Goal: Book appointment/travel/reservation

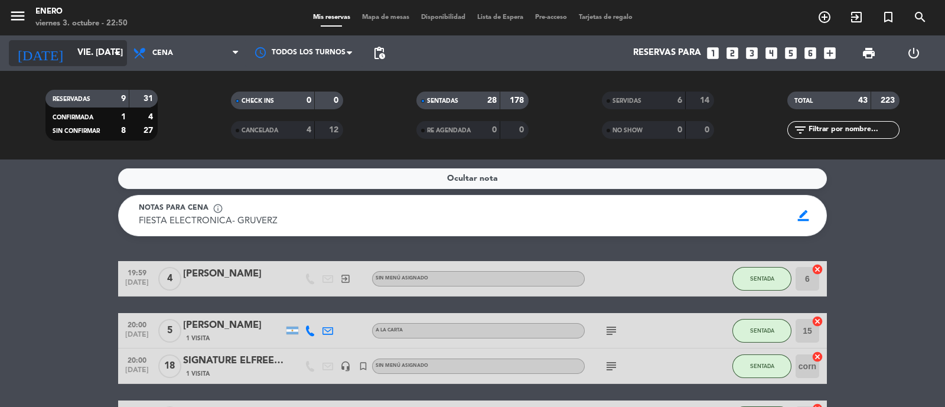
click at [107, 57] on input "vie. [DATE]" at bounding box center [128, 53] width 114 height 22
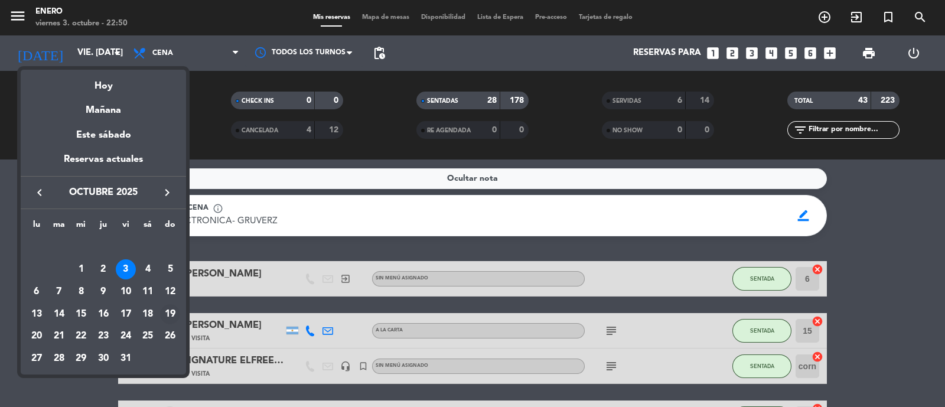
click at [168, 315] on div "19" at bounding box center [170, 314] width 20 height 20
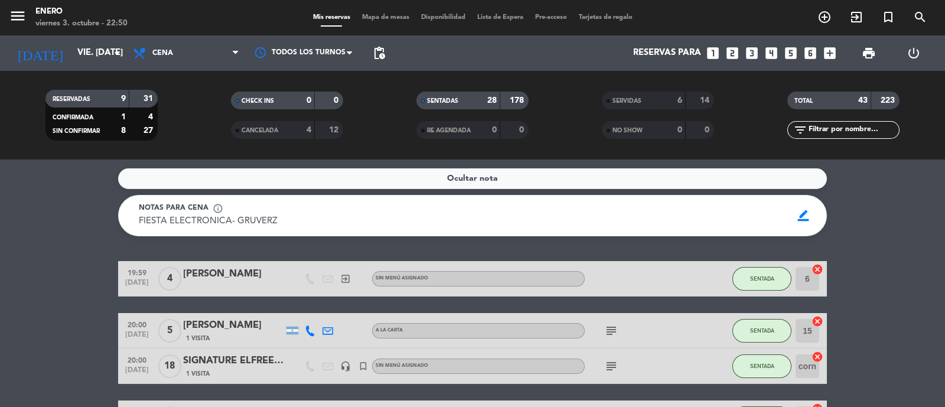
type input "dom. [DATE]"
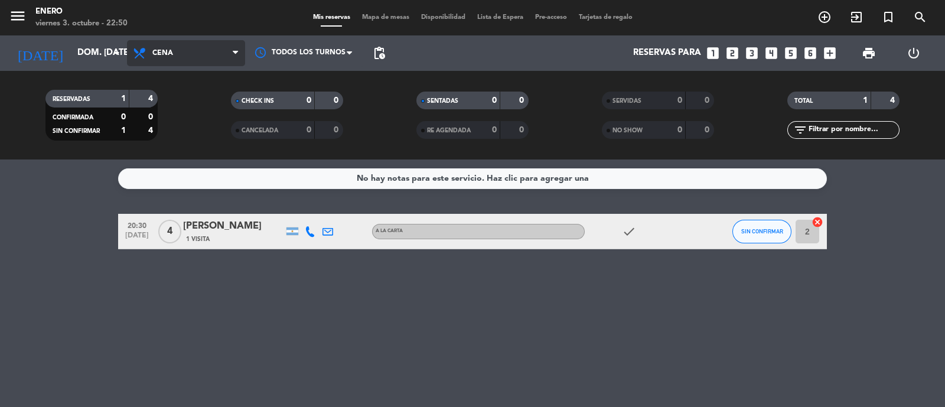
click at [186, 57] on span "Cena" at bounding box center [186, 53] width 118 height 26
click at [205, 129] on div "menu Enero viernes 3. octubre - 22:50 Mis reservas Mapa de mesas Disponibilidad…" at bounding box center [472, 79] width 945 height 159
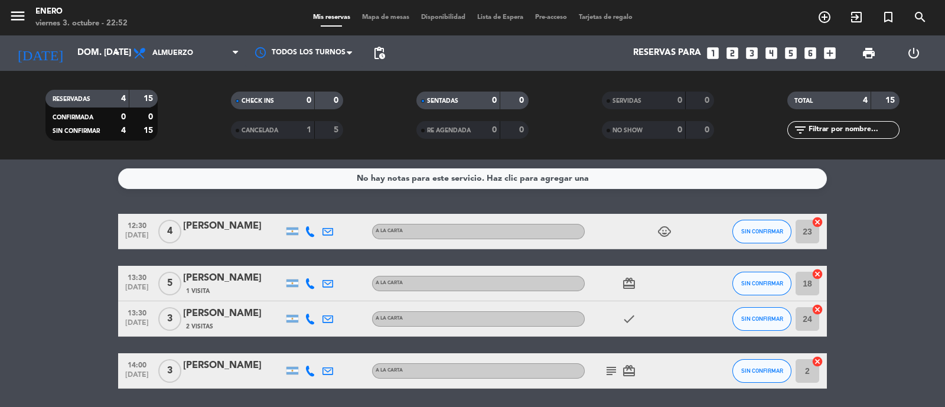
click at [793, 53] on icon "looks_5" at bounding box center [790, 52] width 15 height 15
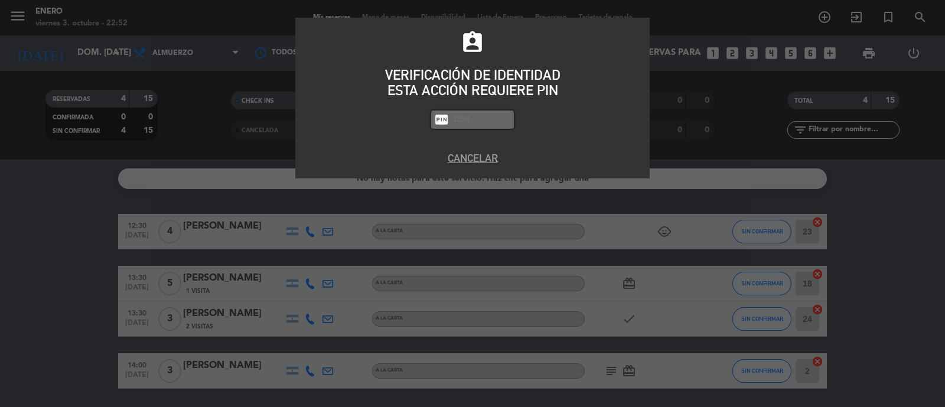
click at [478, 116] on input "text" at bounding box center [481, 120] width 59 height 14
type input "6082"
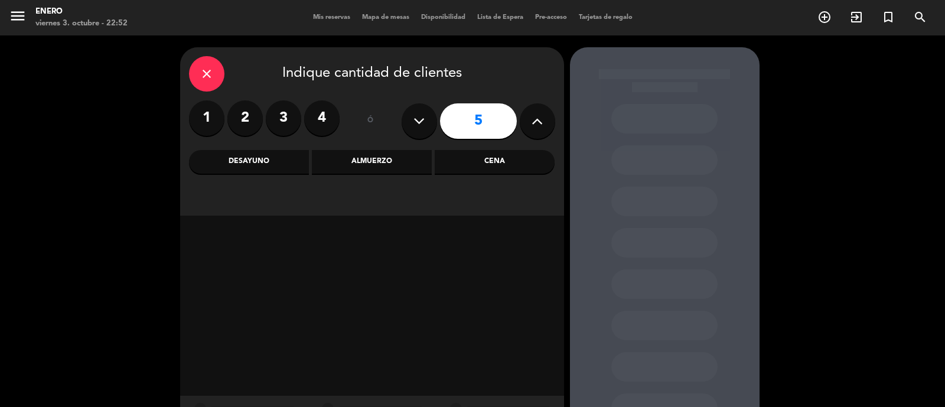
drag, startPoint x: 488, startPoint y: 126, endPoint x: 484, endPoint y: 164, distance: 37.4
click at [487, 128] on input "5" at bounding box center [478, 120] width 77 height 35
click at [399, 164] on div "Almuerzo" at bounding box center [372, 162] width 120 height 24
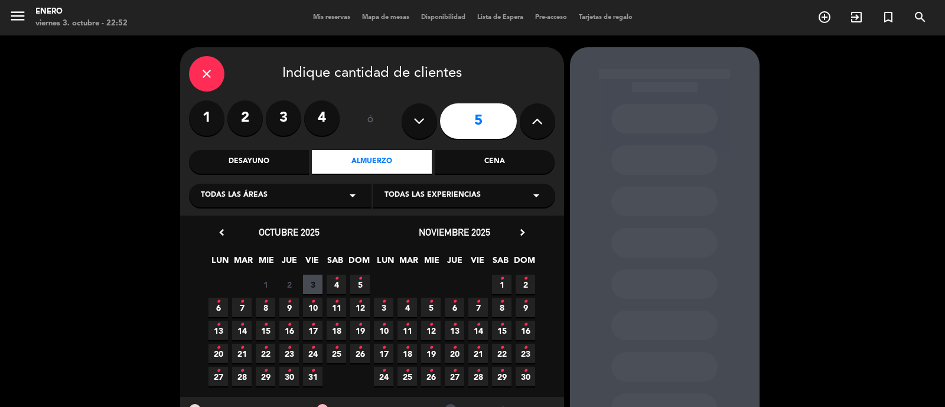
click at [358, 334] on span "19 •" at bounding box center [359, 330] width 19 height 19
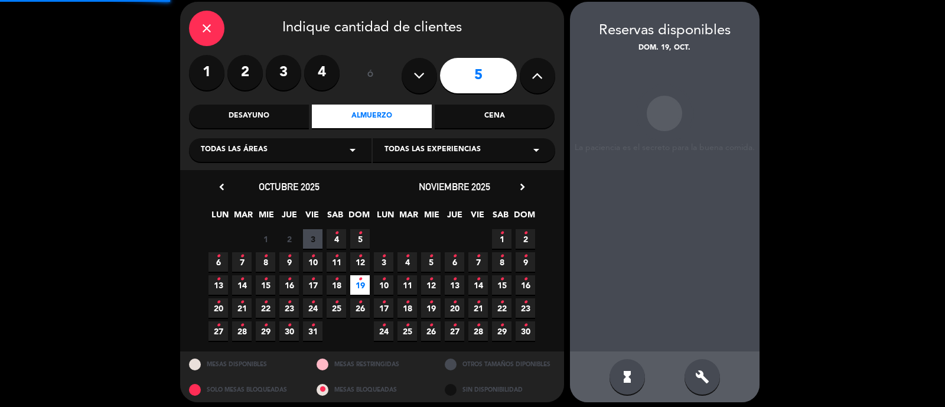
scroll to position [47, 0]
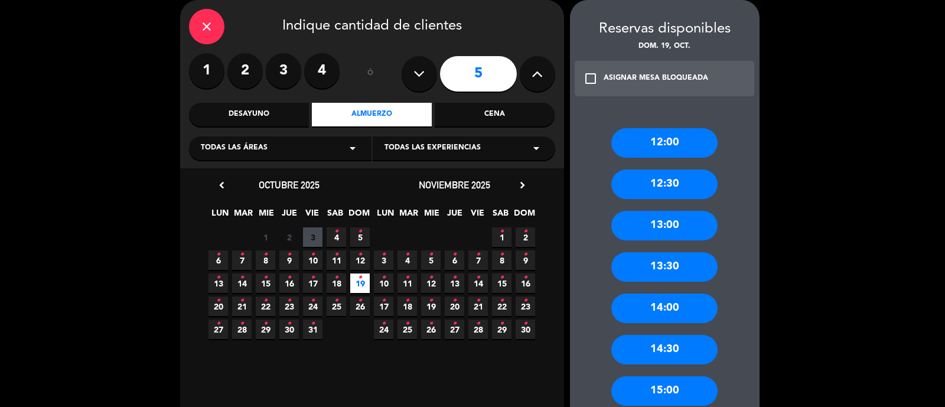
click at [682, 227] on div "13:00" at bounding box center [664, 226] width 106 height 30
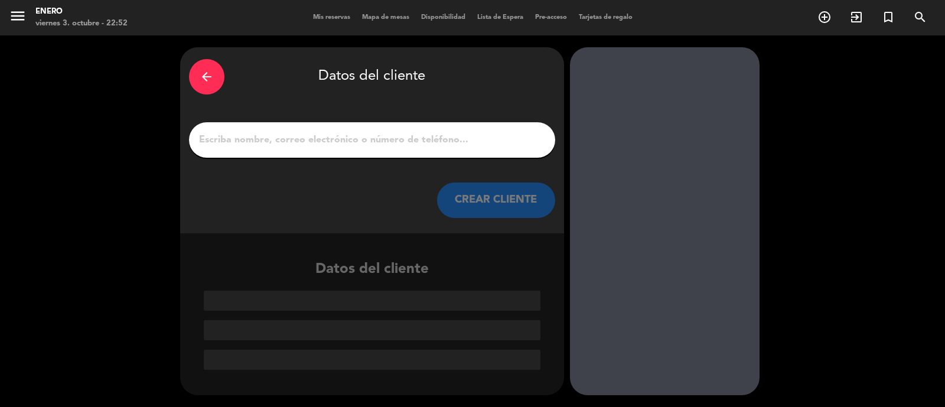
scroll to position [0, 0]
click at [279, 137] on input "1" at bounding box center [372, 140] width 348 height 17
paste input "[PERSON_NAME]"
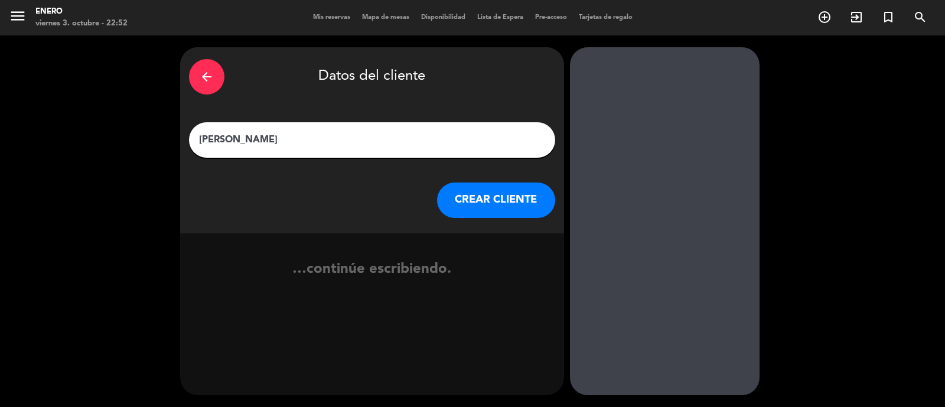
type input "[PERSON_NAME]"
click at [517, 198] on button "CREAR CLIENTE" at bounding box center [496, 200] width 118 height 35
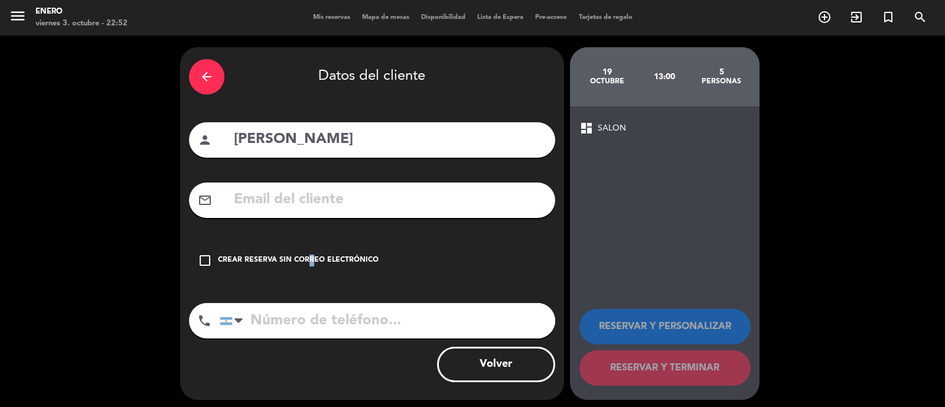
drag, startPoint x: 304, startPoint y: 261, endPoint x: 319, endPoint y: 259, distance: 15.0
click at [307, 261] on div "Crear reserva sin correo electrónico" at bounding box center [298, 261] width 161 height 12
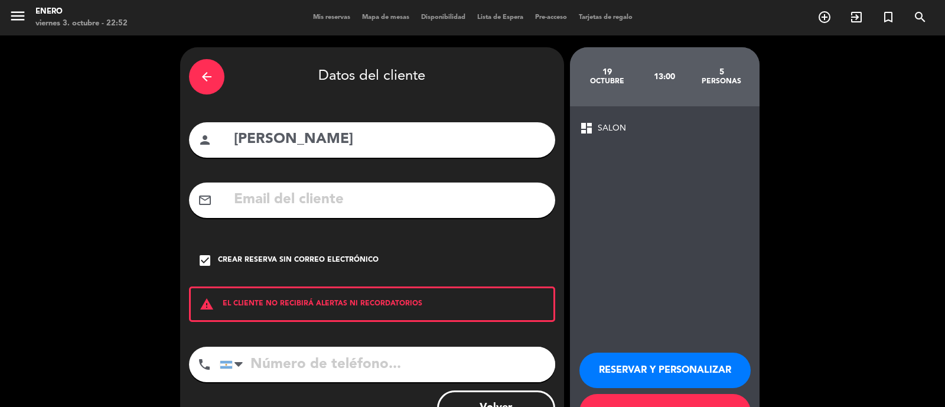
drag, startPoint x: 421, startPoint y: 365, endPoint x: 416, endPoint y: 344, distance: 21.2
click at [421, 362] on input "tel" at bounding box center [387, 364] width 335 height 35
click at [288, 369] on input "tel" at bounding box center [387, 364] width 335 height 35
paste input "[PHONE_NUMBER]"
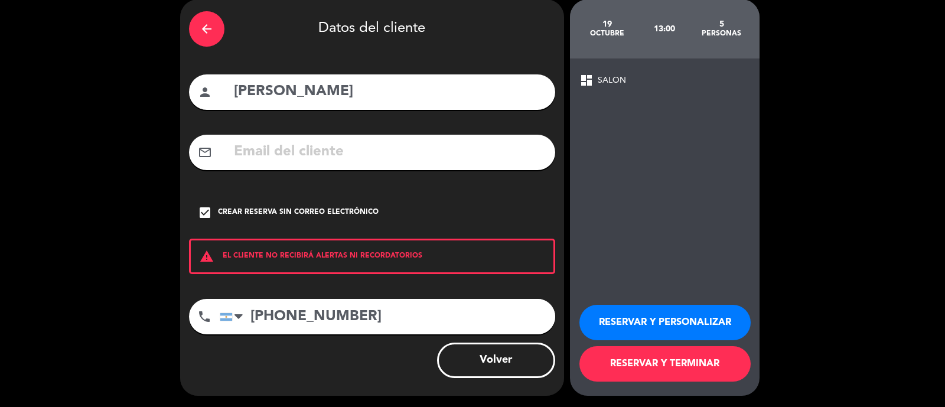
type input "[PHONE_NUMBER]"
click at [658, 322] on button "RESERVAR Y PERSONALIZAR" at bounding box center [664, 322] width 171 height 35
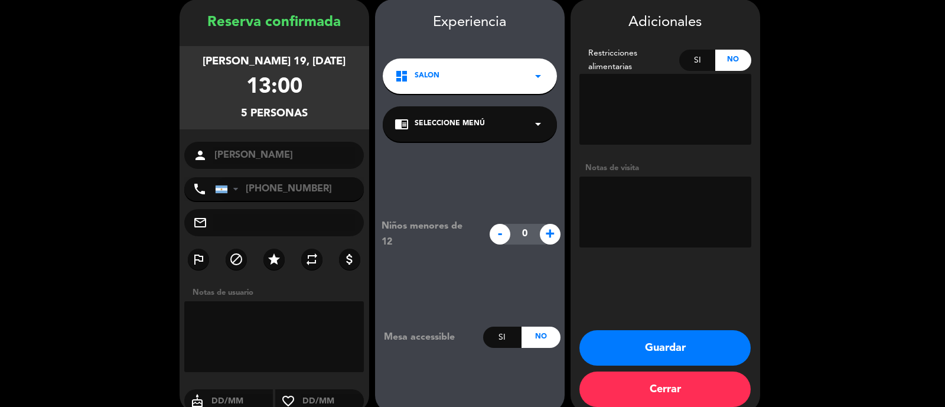
scroll to position [47, 0]
click at [617, 216] on textarea at bounding box center [665, 212] width 172 height 71
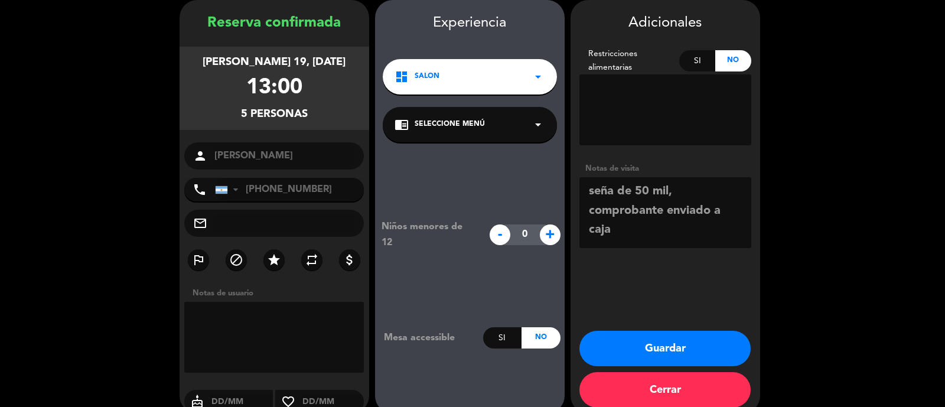
type textarea "seña de 50 mil, comprobante enviado a caja"
click at [646, 341] on button "Guardar" at bounding box center [664, 348] width 171 height 35
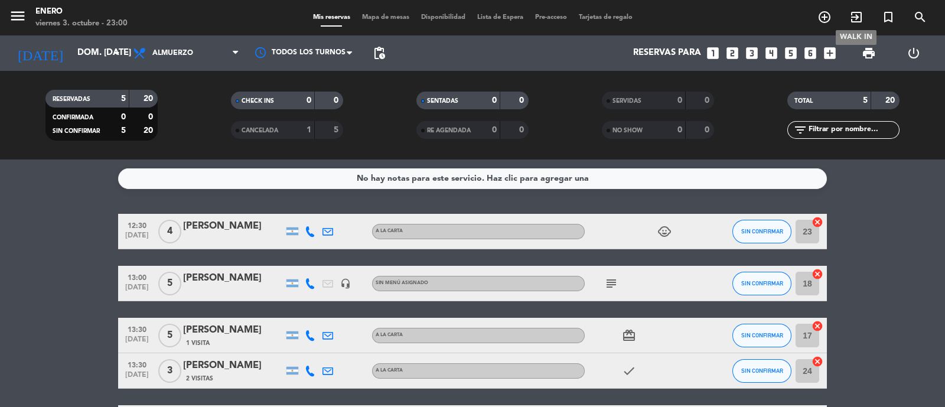
click at [850, 19] on icon "exit_to_app" at bounding box center [856, 17] width 14 height 14
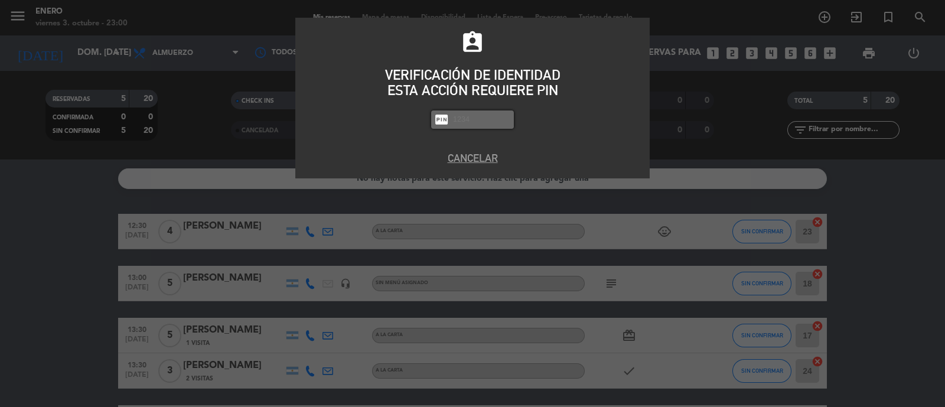
click at [479, 120] on input "text" at bounding box center [481, 120] width 59 height 14
type input "6082"
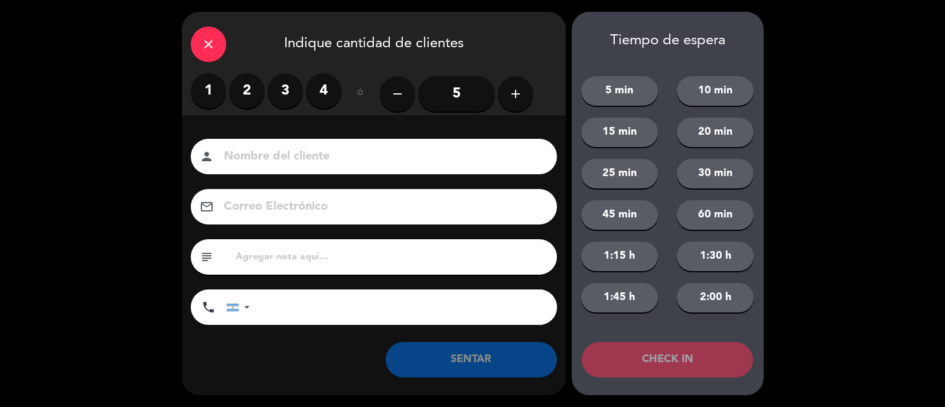
click at [250, 94] on label "2" at bounding box center [246, 90] width 35 height 35
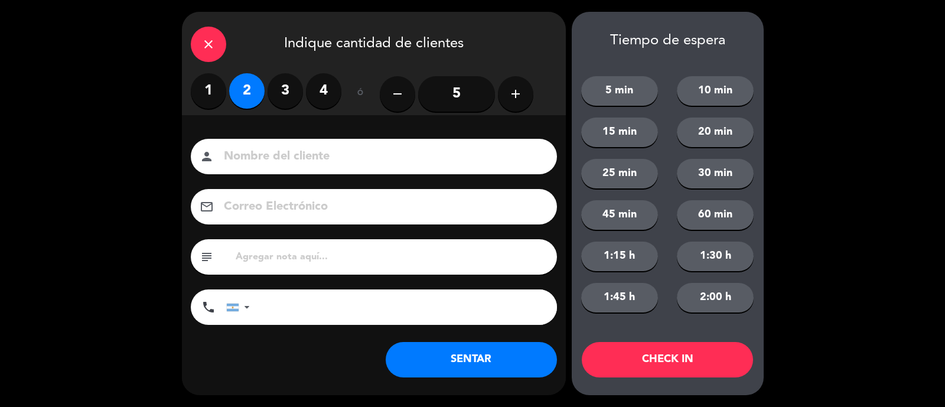
click at [265, 162] on input at bounding box center [382, 156] width 319 height 21
type input "caro"
click at [442, 372] on button "SENTAR" at bounding box center [471, 359] width 171 height 35
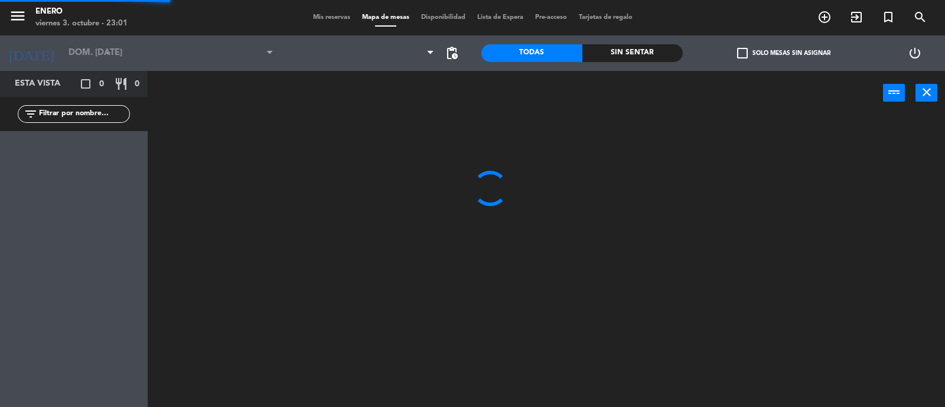
type input "vie. [DATE]"
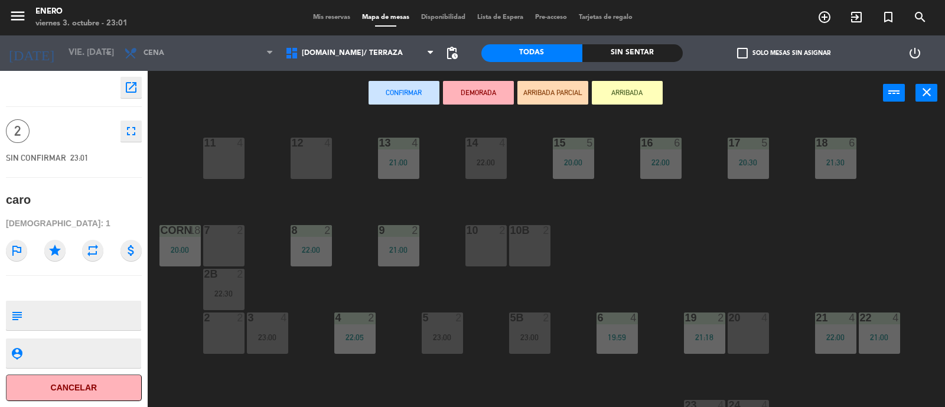
click at [626, 89] on button "ARRIBADA" at bounding box center [627, 93] width 71 height 24
